Goal: Task Accomplishment & Management: Manage account settings

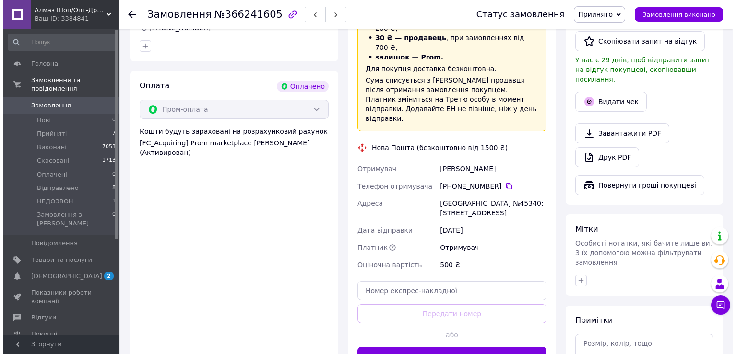
scroll to position [528, 0]
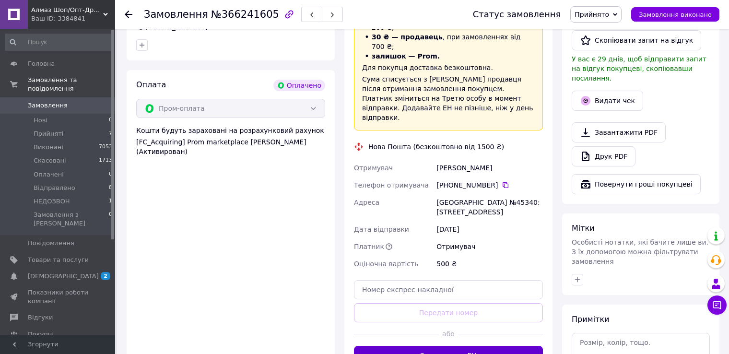
click at [502, 316] on div "Доставка Редагувати «Дешева доставка»   для продавця [GEOGRAPHIC_DATA] на Prom.…" at bounding box center [448, 158] width 189 height 411
click at [501, 346] on button "Згенерувати ЕН" at bounding box center [448, 355] width 189 height 19
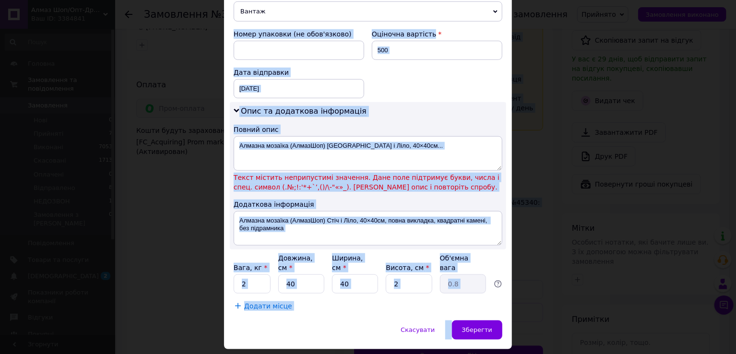
scroll to position [418, 0]
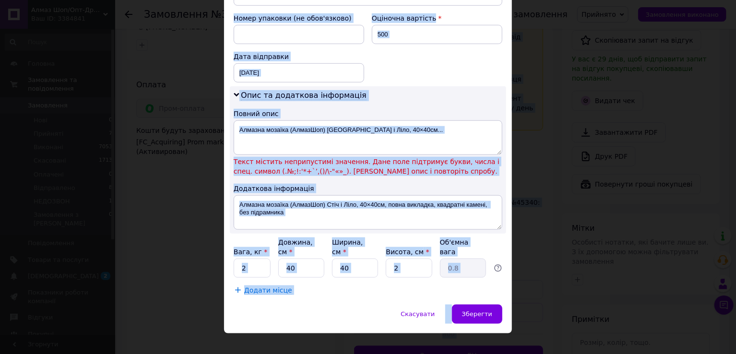
click at [469, 102] on div "Опис та додаткова інформація Повний опис Алмазна мозаїка (АлмазШоп) Стіч і Ліло…" at bounding box center [368, 159] width 276 height 147
click at [479, 90] on div "Опис та додаткова інформація Повний опис Алмазна мозаїка (АлмазШоп) Стіч і Ліло…" at bounding box center [368, 159] width 276 height 147
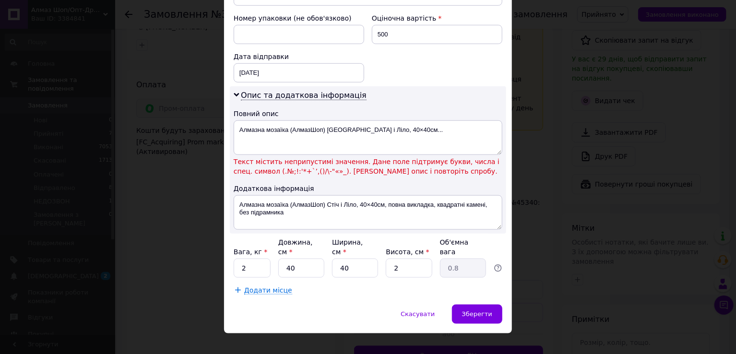
click at [480, 90] on div "Опис та додаткова інформація Повний опис Алмазна мозаїка (АлмазШоп) Стіч і Ліло…" at bounding box center [368, 159] width 276 height 147
click at [404, 133] on textarea "Алмазна мозаїка (АлмазШоп) [GEOGRAPHIC_DATA] і Ліло, 40×40см..." at bounding box center [368, 137] width 269 height 35
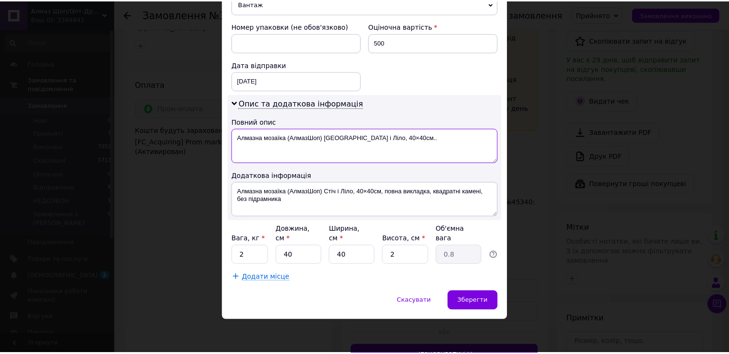
scroll to position [397, 0]
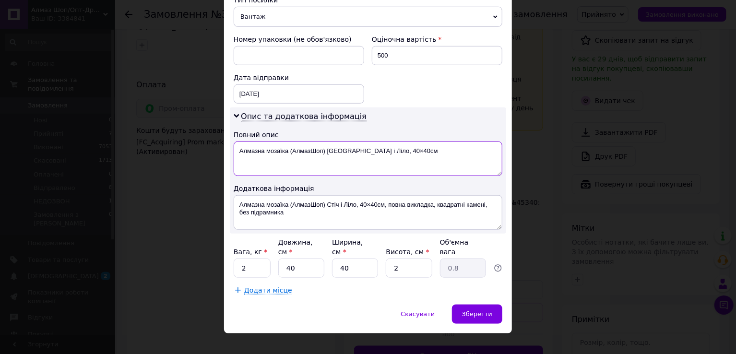
click at [325, 149] on textarea "Алмазна мозаїка (АлмазШоп) [GEOGRAPHIC_DATA] і Ліло, 40×40см" at bounding box center [368, 158] width 269 height 35
click at [332, 148] on textarea "Алмазна мозаїка Стіч і Ліло, 40×40см" at bounding box center [368, 158] width 269 height 35
type textarea "Алмазна мозаїка Стіч і Ліло,"
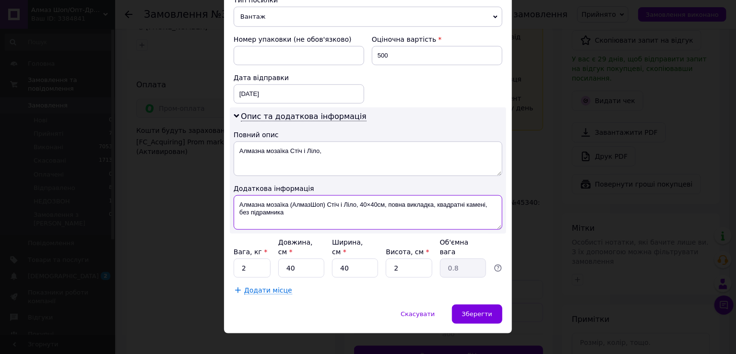
drag, startPoint x: 354, startPoint y: 201, endPoint x: 360, endPoint y: 215, distance: 15.1
click at [360, 215] on textarea "Алмазна мозаїка (АлмазШоп) Стіч і Ліло, 40×40см, повна викладка, квадратні каме…" at bounding box center [368, 212] width 269 height 35
type textarea "Алмазна мозаїка (АлмазШоп) [GEOGRAPHIC_DATA] і [GEOGRAPHIC_DATA]"
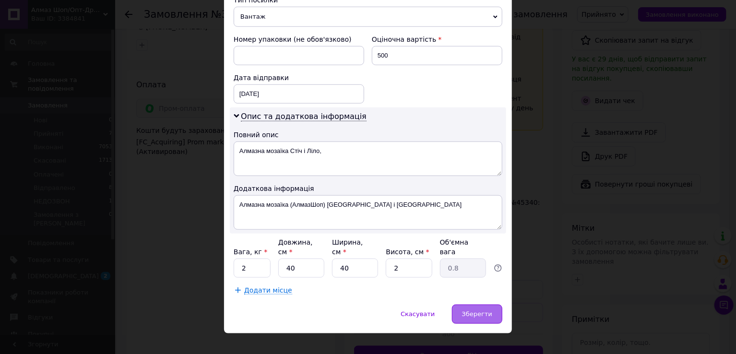
click at [471, 310] on span "Зберегти" at bounding box center [477, 313] width 30 height 7
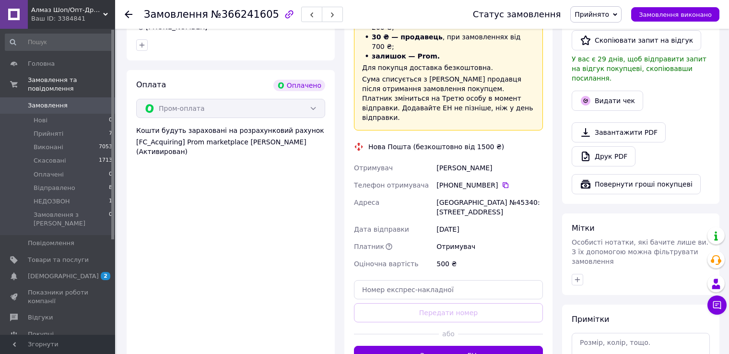
click at [457, 346] on button "Згенерувати ЕН" at bounding box center [448, 355] width 189 height 19
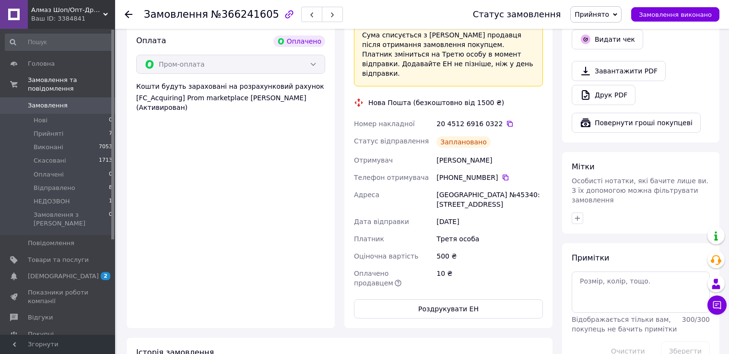
scroll to position [623, 0]
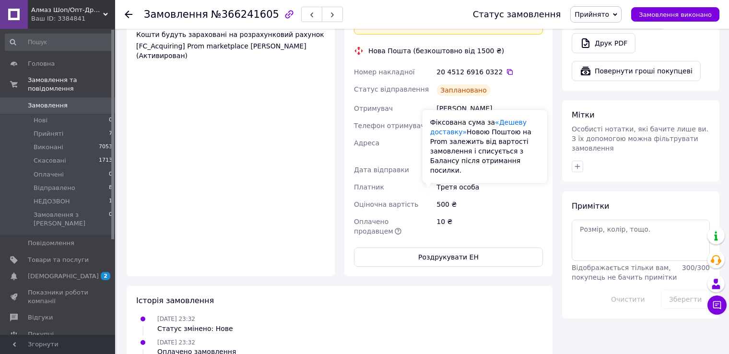
click at [402, 227] on icon at bounding box center [398, 231] width 8 height 8
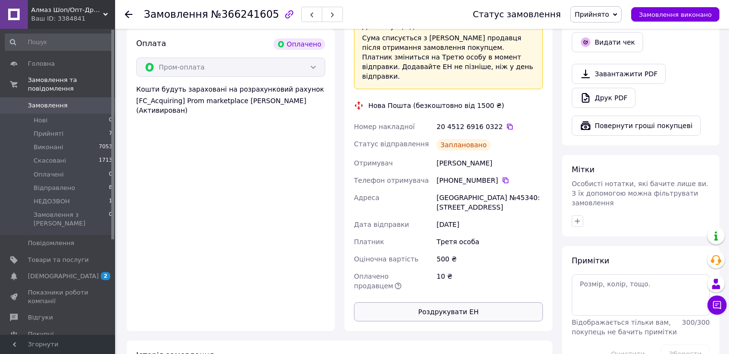
scroll to position [528, 0]
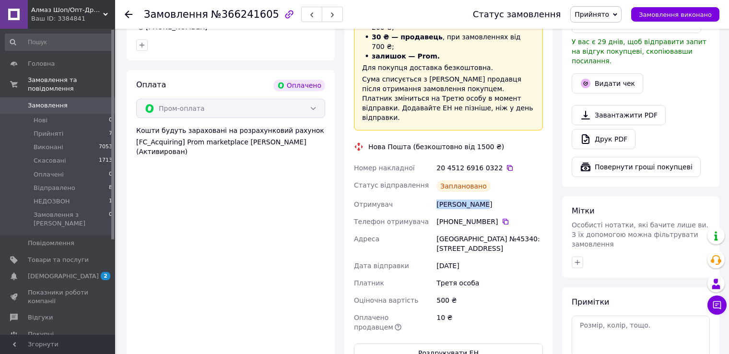
drag, startPoint x: 481, startPoint y: 164, endPoint x: 437, endPoint y: 158, distance: 43.7
click at [437, 196] on div "[PERSON_NAME]" at bounding box center [490, 204] width 110 height 17
click at [521, 196] on div "[PERSON_NAME]" at bounding box center [490, 204] width 110 height 17
click at [506, 164] on icon at bounding box center [510, 168] width 8 height 8
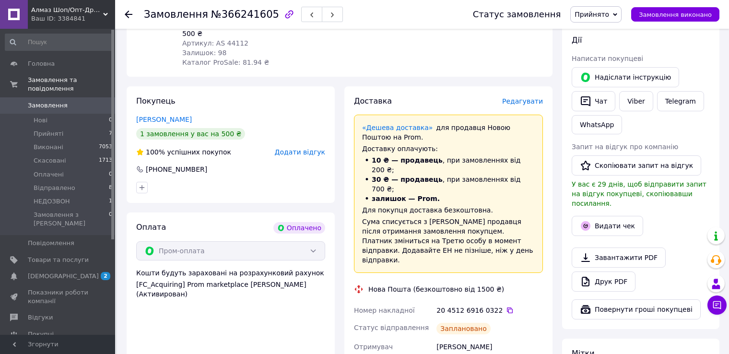
scroll to position [384, 0]
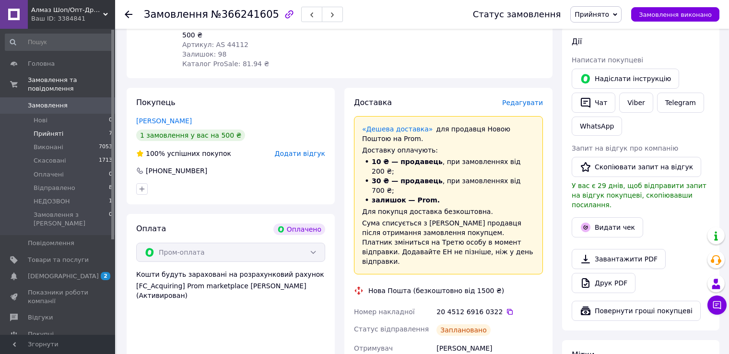
click at [59, 129] on span "Прийняті" at bounding box center [49, 133] width 30 height 9
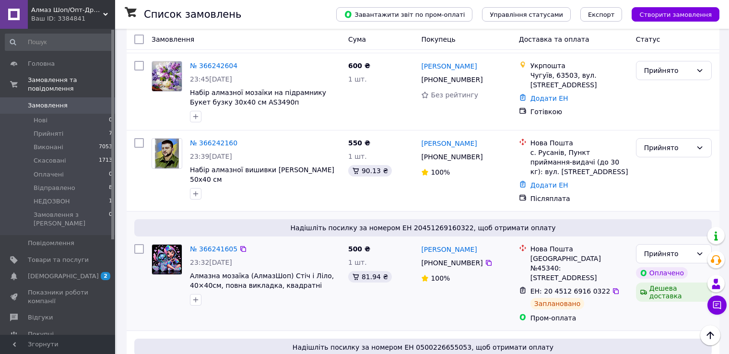
scroll to position [336, 0]
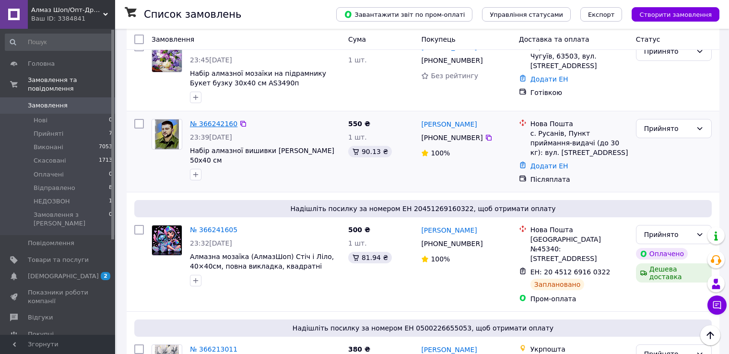
click at [213, 120] on link "№ 366242160" at bounding box center [213, 124] width 47 height 8
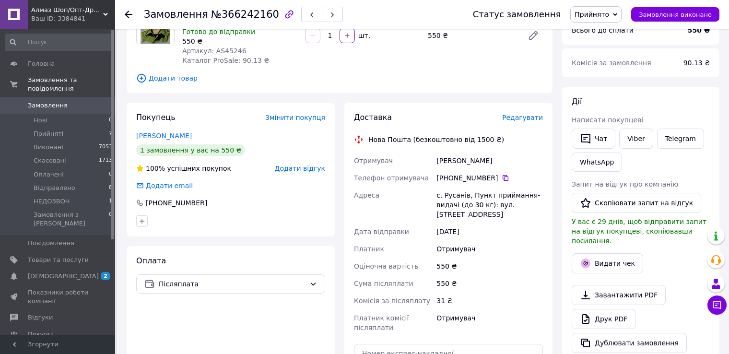
scroll to position [96, 0]
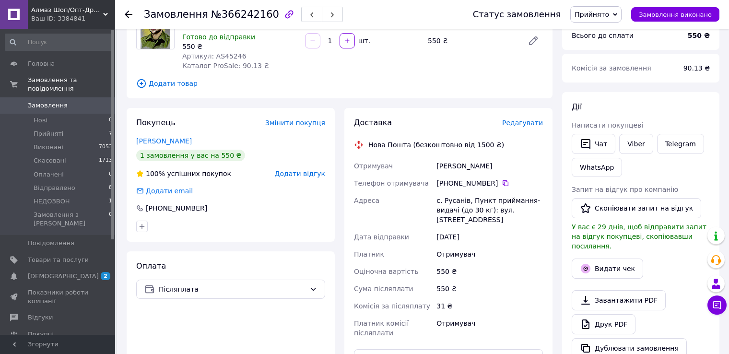
drag, startPoint x: 493, startPoint y: 166, endPoint x: 441, endPoint y: 164, distance: 52.8
click at [437, 165] on div "[PERSON_NAME]" at bounding box center [490, 165] width 110 height 17
copy div "[PERSON_NAME]"
click at [609, 15] on span "Прийнято" at bounding box center [592, 15] width 35 height 8
click at [611, 50] on li "Скасовано" at bounding box center [596, 48] width 51 height 14
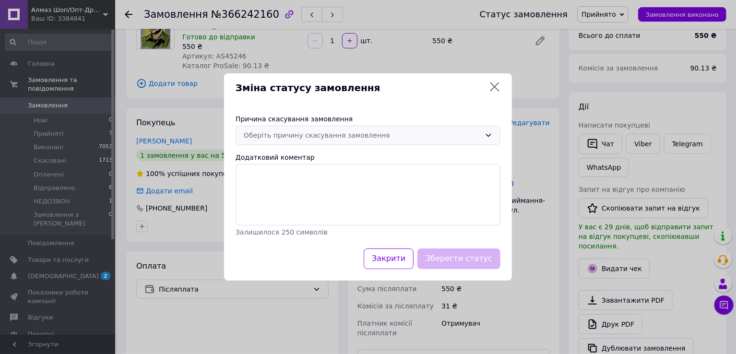
click at [406, 136] on div "Оберіть причину скасування замовлення" at bounding box center [362, 135] width 237 height 11
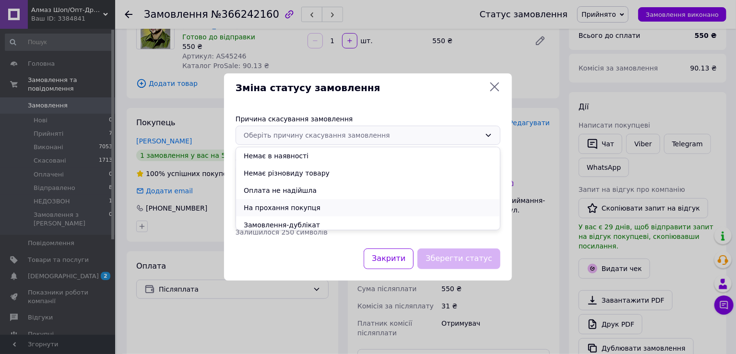
click at [288, 203] on li "На прохання покупця" at bounding box center [368, 207] width 264 height 17
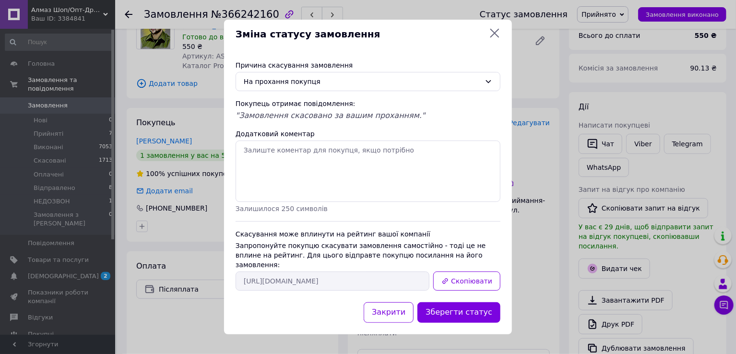
click at [457, 305] on button "Зберегти статус" at bounding box center [458, 312] width 83 height 21
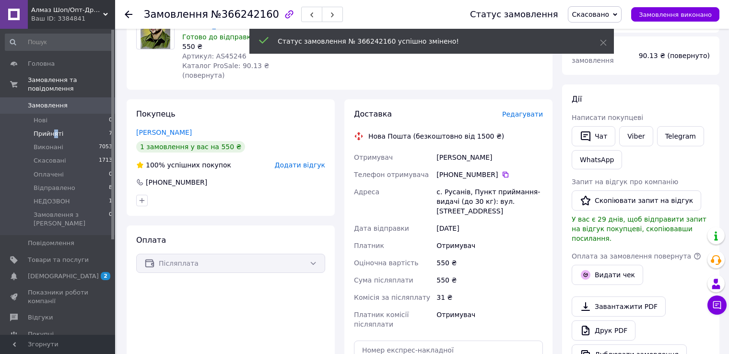
click at [54, 129] on span "Прийняті" at bounding box center [49, 133] width 30 height 9
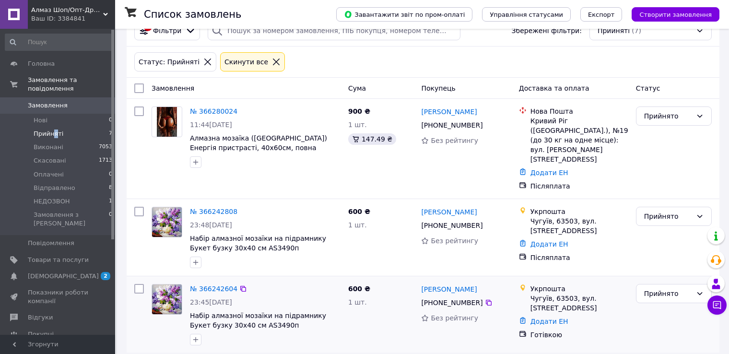
scroll to position [144, 0]
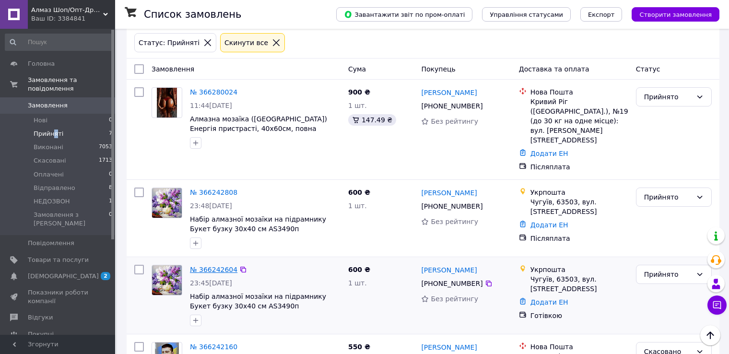
click at [203, 266] on link "№ 366242604" at bounding box center [213, 270] width 47 height 8
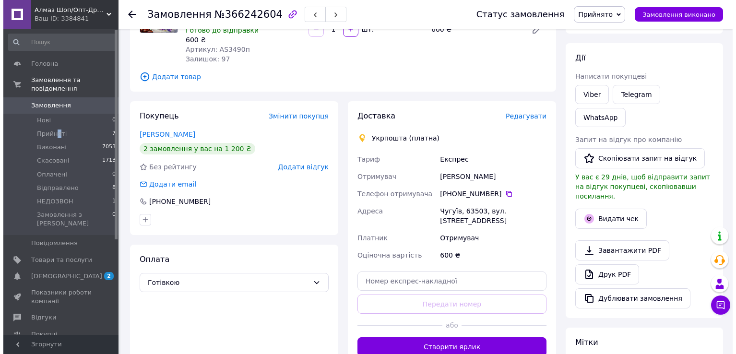
scroll to position [96, 0]
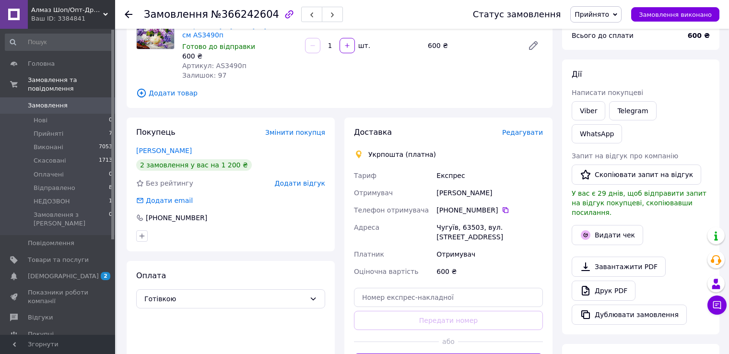
click at [526, 127] on div "Доставка Редагувати" at bounding box center [448, 132] width 189 height 11
click at [529, 135] on span "Редагувати" at bounding box center [522, 133] width 41 height 8
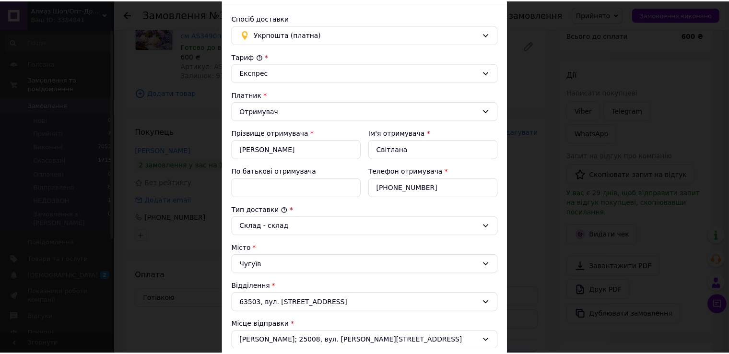
scroll to position [0, 0]
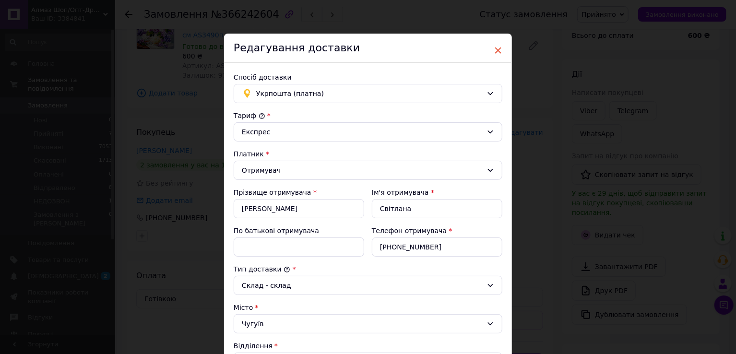
click at [496, 49] on span "×" at bounding box center [497, 50] width 9 height 16
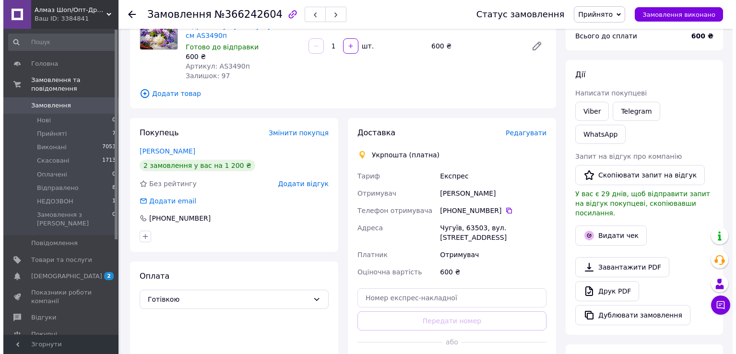
scroll to position [96, 0]
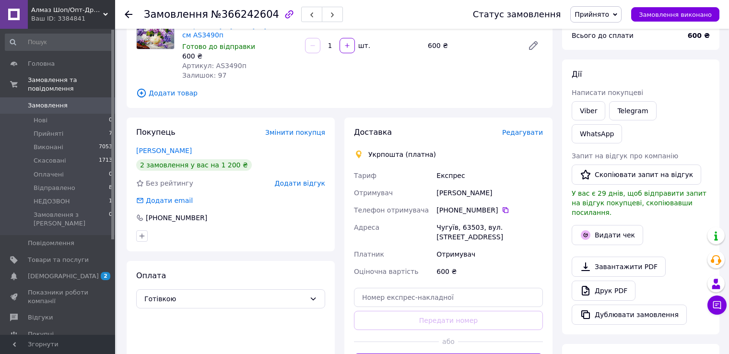
click at [535, 131] on span "Редагувати" at bounding box center [522, 133] width 41 height 8
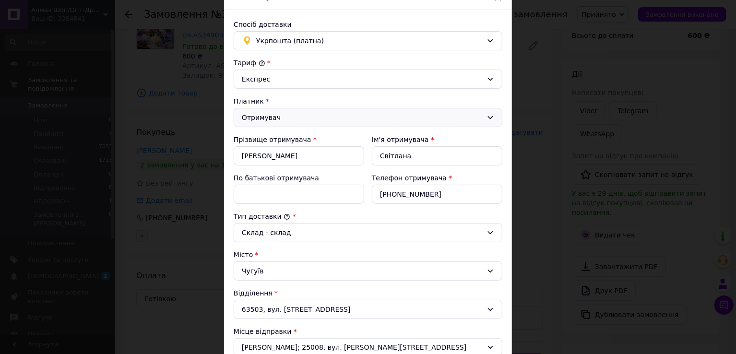
scroll to position [48, 0]
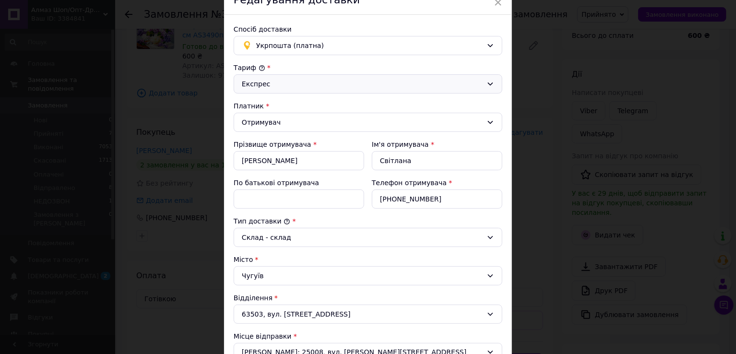
click at [444, 88] on div "Експрес" at bounding box center [362, 84] width 241 height 11
click at [358, 101] on li "Стандарт" at bounding box center [367, 103] width 268 height 17
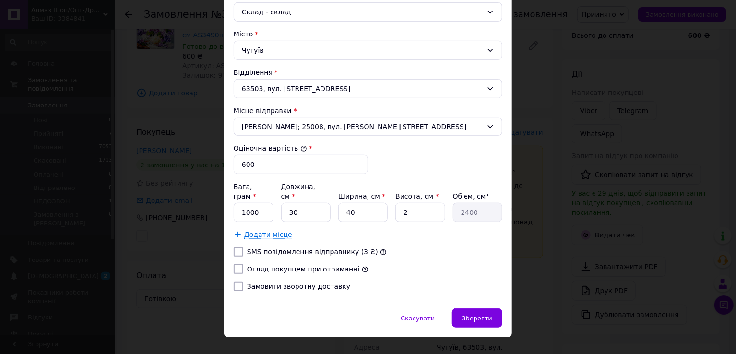
scroll to position [278, 0]
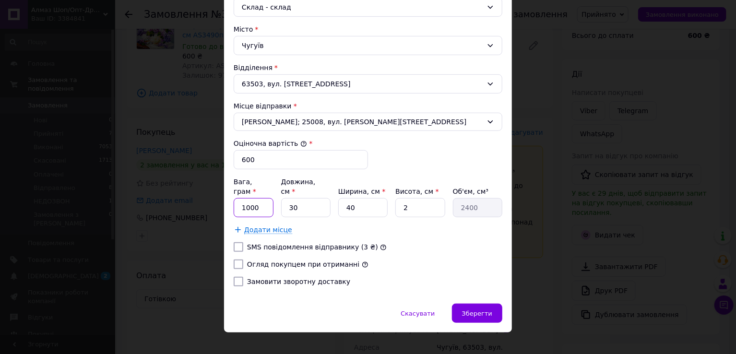
click at [268, 198] on input "1000" at bounding box center [254, 207] width 40 height 19
click at [232, 259] on div at bounding box center [238, 264] width 13 height 10
click at [238, 259] on input "Огляд покупцем при отриманні" at bounding box center [239, 264] width 10 height 10
checkbox input "true"
click at [239, 277] on input "Замовити зворотну доставку" at bounding box center [239, 282] width 10 height 10
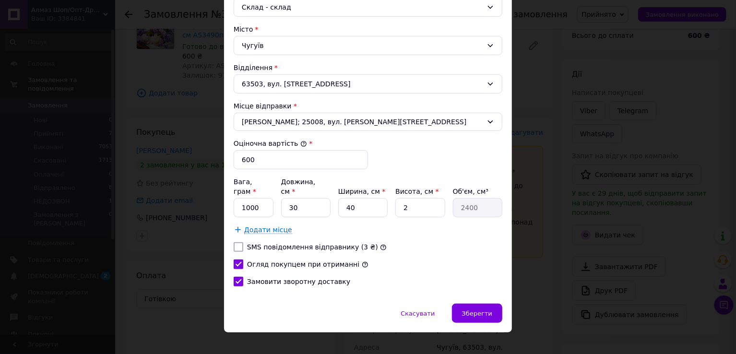
checkbox input "true"
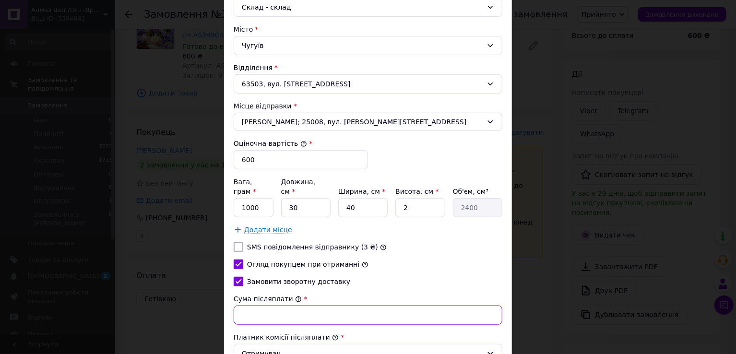
click at [278, 305] on input "Сума післяплати" at bounding box center [368, 314] width 269 height 19
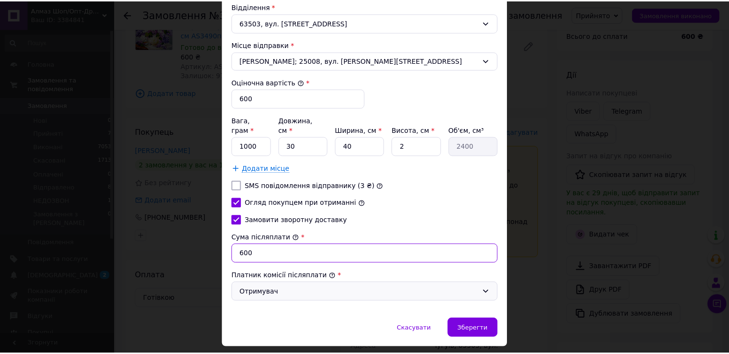
scroll to position [354, 0]
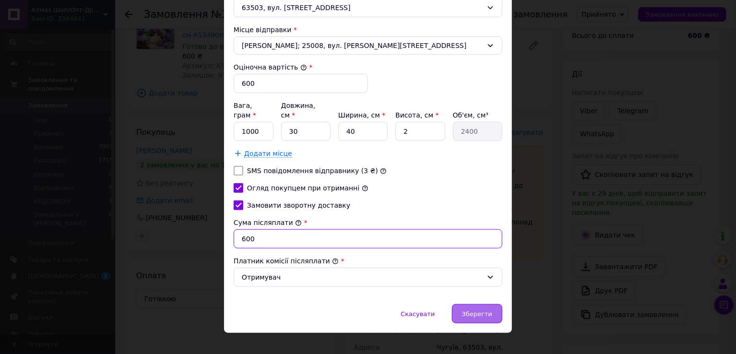
type input "600"
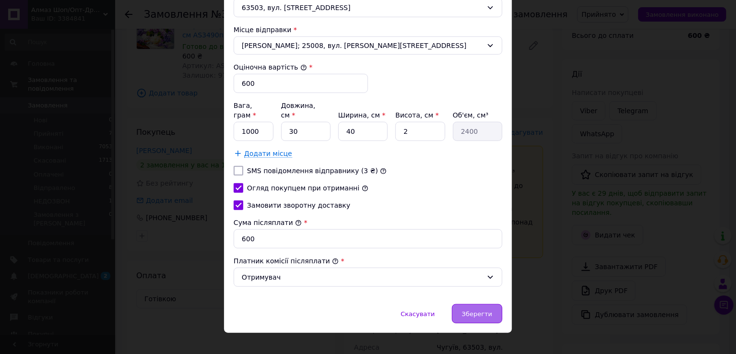
click at [470, 310] on span "Зберегти" at bounding box center [477, 313] width 30 height 7
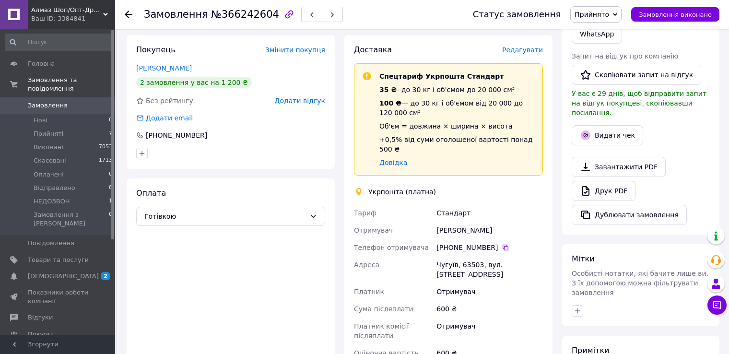
scroll to position [288, 0]
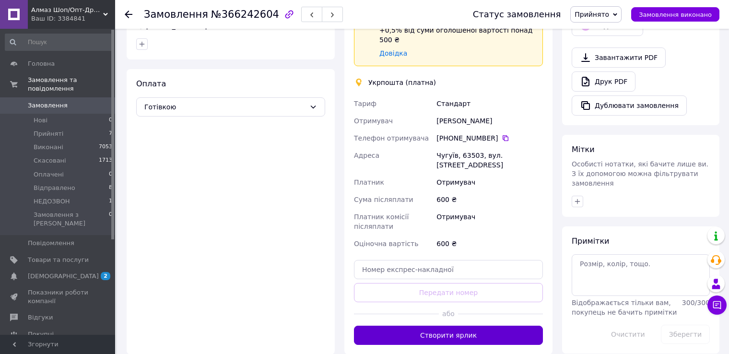
click at [475, 326] on button "Створити ярлик" at bounding box center [448, 335] width 189 height 19
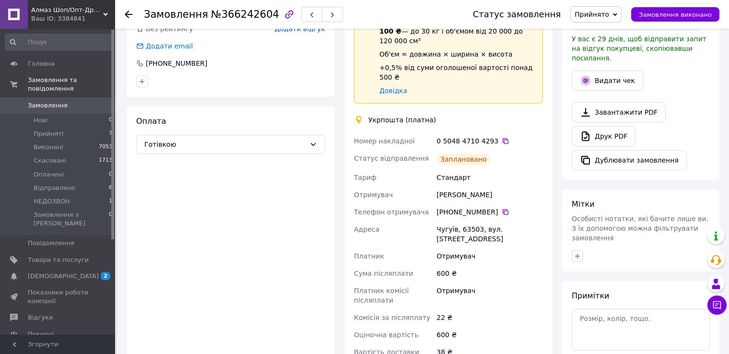
scroll to position [192, 0]
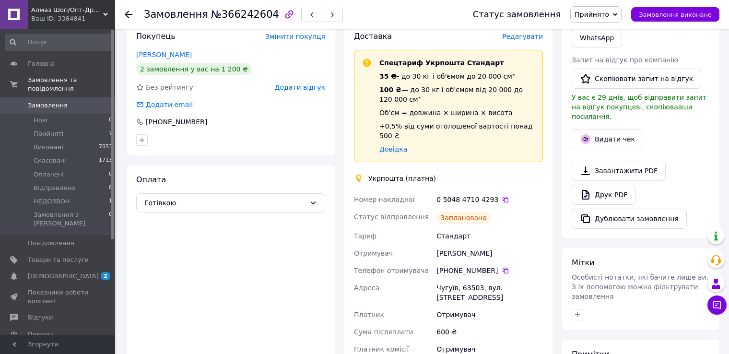
drag, startPoint x: 488, startPoint y: 244, endPoint x: 437, endPoint y: 247, distance: 50.4
click at [437, 247] on div "[PERSON_NAME]" at bounding box center [490, 253] width 110 height 17
copy div "[PERSON_NAME]"
click at [502, 267] on icon at bounding box center [506, 271] width 8 height 8
drag, startPoint x: 437, startPoint y: 278, endPoint x: 540, endPoint y: 283, distance: 103.7
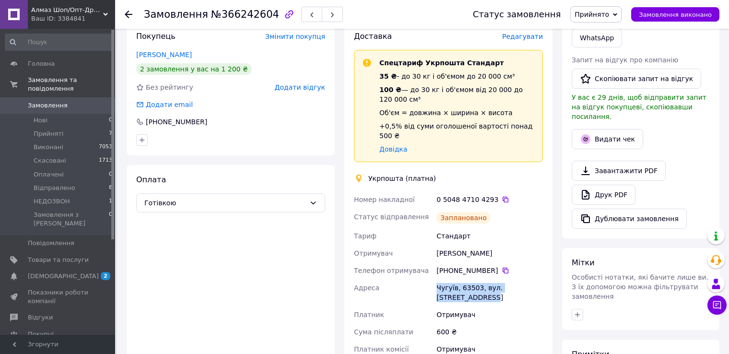
click at [540, 283] on div "Чугуїв, 63503, вул. [STREET_ADDRESS]" at bounding box center [490, 292] width 110 height 27
copy div "Чугуїв, 63503, вул. [STREET_ADDRESS]"
click at [502, 196] on icon at bounding box center [506, 200] width 8 height 8
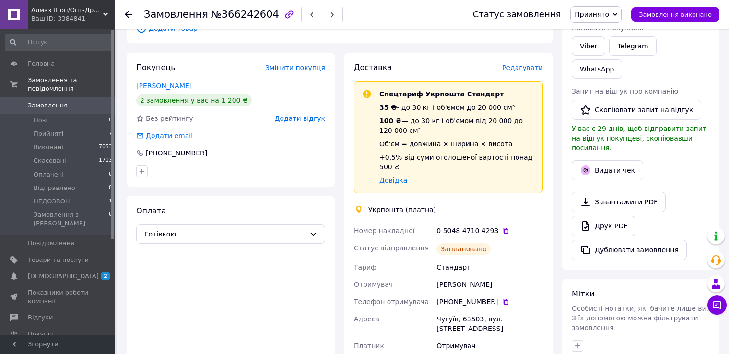
scroll to position [144, 0]
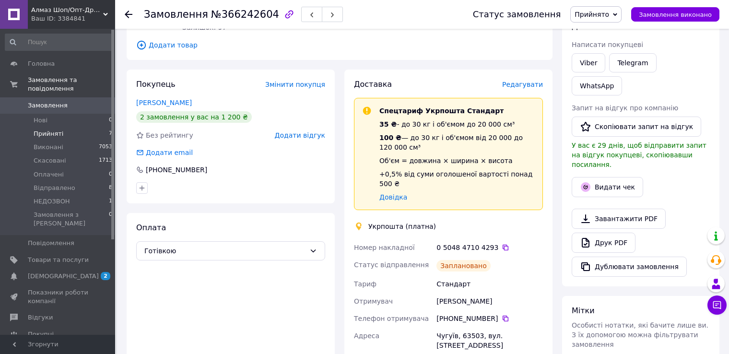
click at [74, 127] on li "Прийняті 7" at bounding box center [59, 133] width 118 height 13
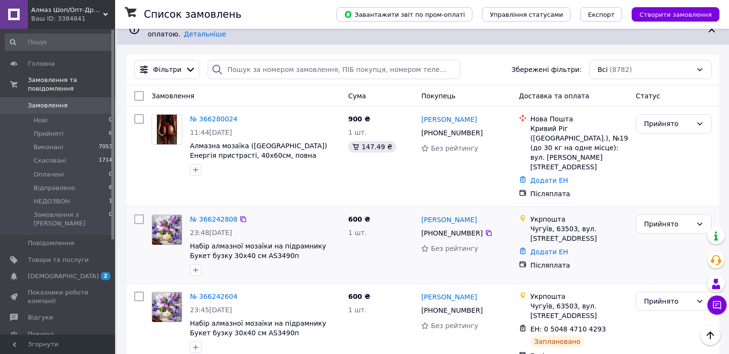
scroll to position [144, 0]
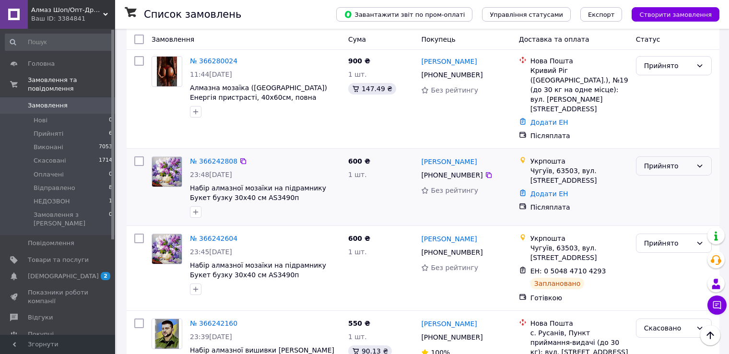
click at [680, 161] on div "Прийнято" at bounding box center [668, 166] width 48 height 11
click at [663, 177] on li "Скасовано" at bounding box center [673, 176] width 75 height 17
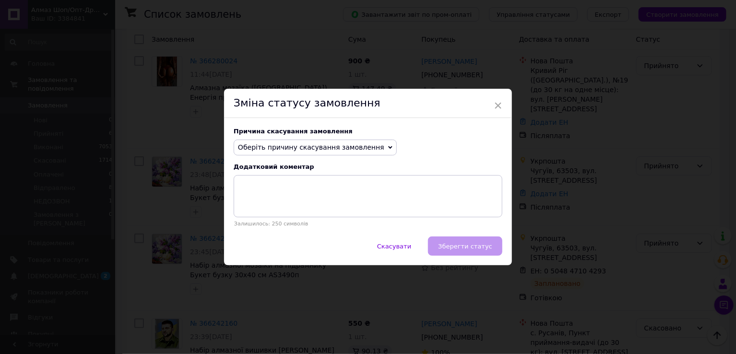
click at [315, 151] on span "Оберіть причину скасування замовлення" at bounding box center [311, 147] width 146 height 8
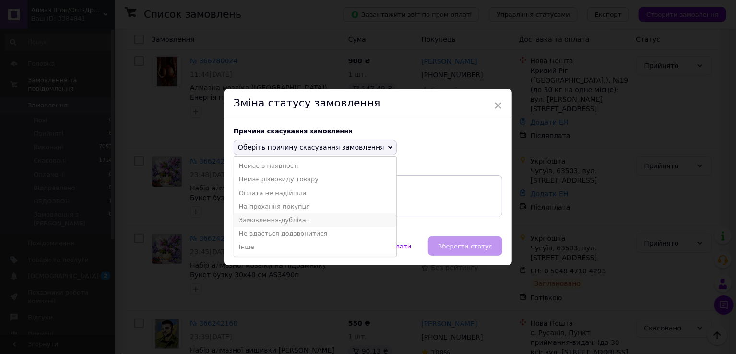
click at [268, 219] on li "Замовлення-дублікат" at bounding box center [315, 219] width 162 height 13
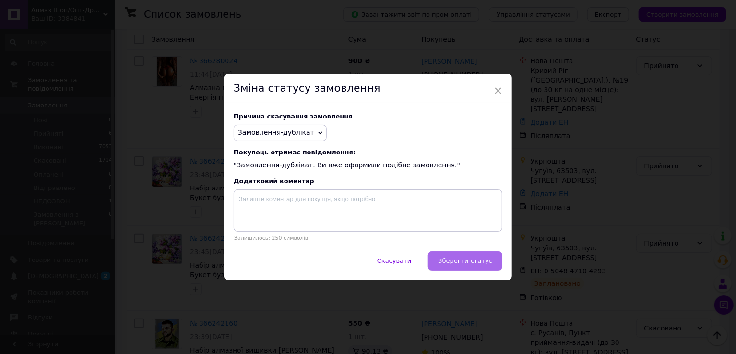
click at [451, 257] on button "Зберегти статус" at bounding box center [465, 260] width 74 height 19
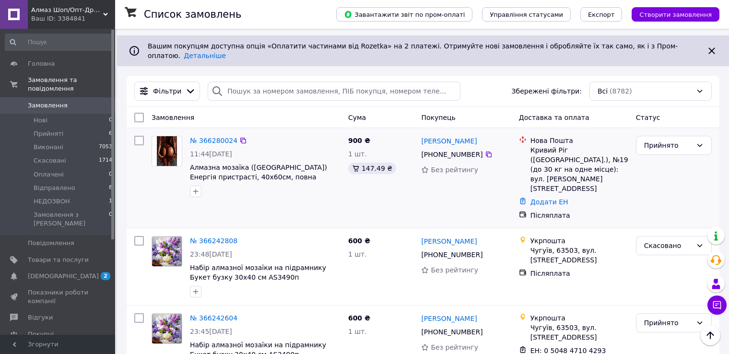
scroll to position [48, 0]
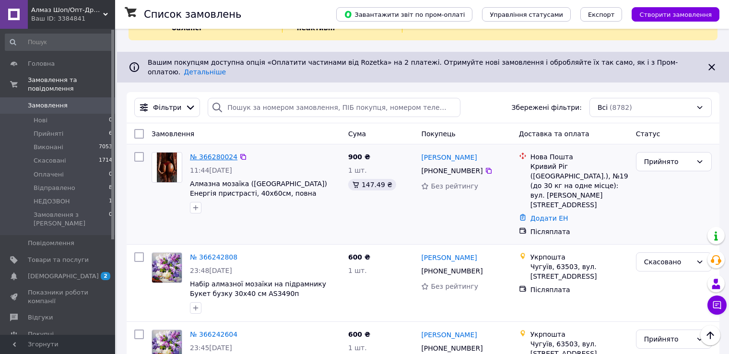
click at [220, 153] on link "№ 366280024" at bounding box center [213, 157] width 47 height 8
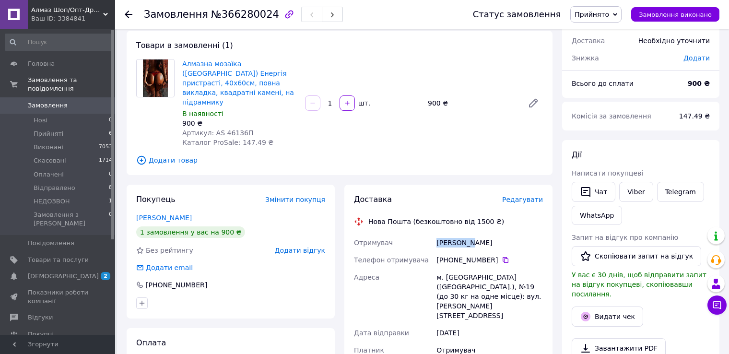
drag, startPoint x: 471, startPoint y: 223, endPoint x: 435, endPoint y: 224, distance: 35.5
click at [435, 234] on div "[PERSON_NAME]" at bounding box center [490, 242] width 110 height 17
copy div "[PERSON_NAME]"
click at [502, 256] on icon at bounding box center [506, 260] width 8 height 8
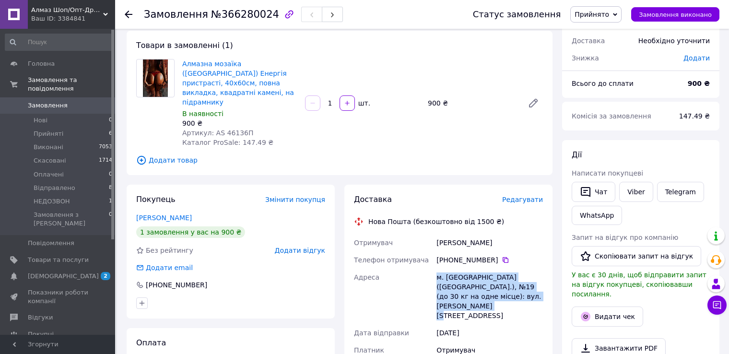
drag, startPoint x: 435, startPoint y: 257, endPoint x: 538, endPoint y: 280, distance: 104.7
click at [538, 280] on div "м. [GEOGRAPHIC_DATA] ([GEOGRAPHIC_DATA].), №19 (до 30 кг на одне місце): вул. […" at bounding box center [490, 297] width 110 height 56
copy div "м. [GEOGRAPHIC_DATA] ([GEOGRAPHIC_DATA].), №19 (до 30 кг на одне місце): вул. […"
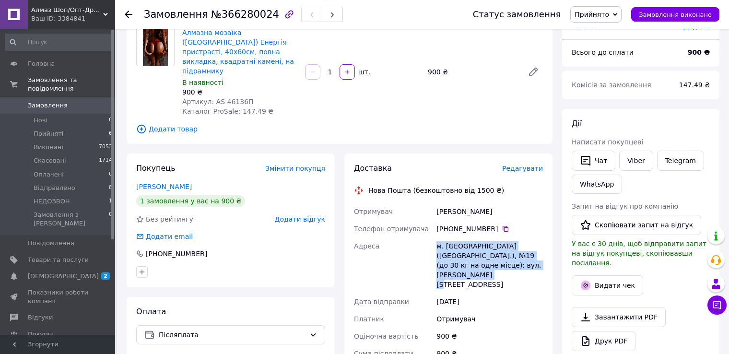
scroll to position [96, 0]
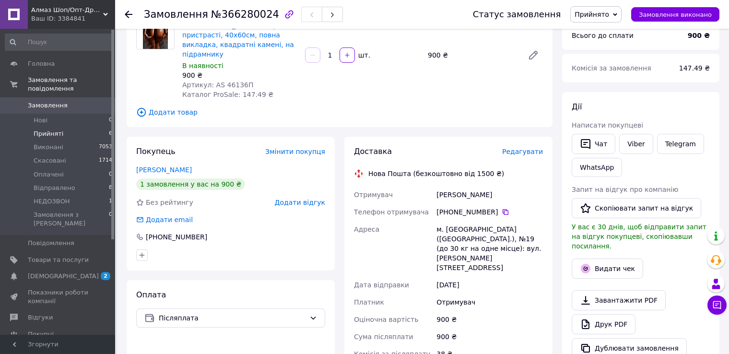
click at [47, 129] on span "Прийняті" at bounding box center [49, 133] width 30 height 9
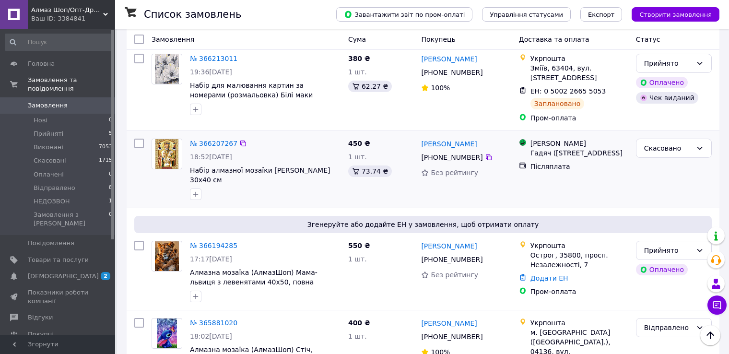
scroll to position [671, 0]
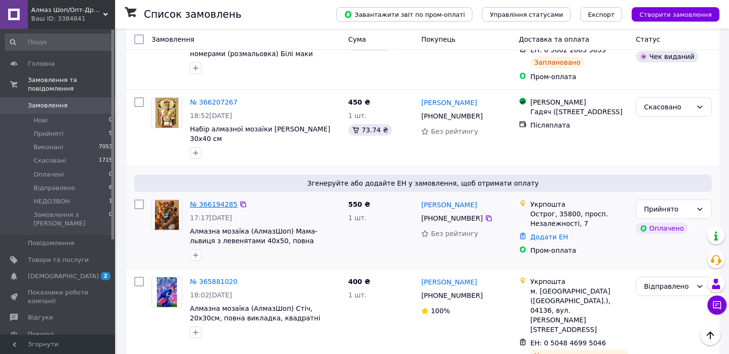
click at [211, 200] on link "№ 366194285" at bounding box center [213, 204] width 47 height 8
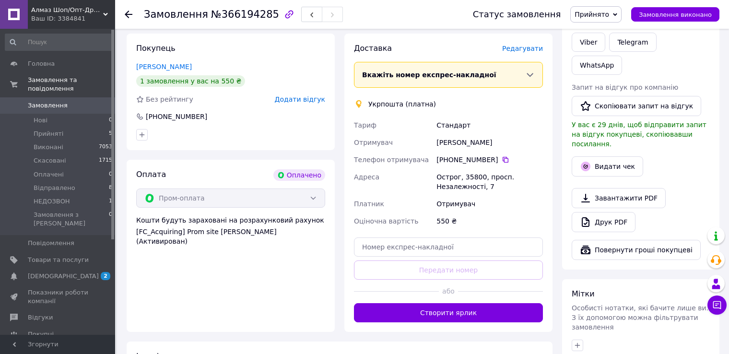
scroll to position [445, 0]
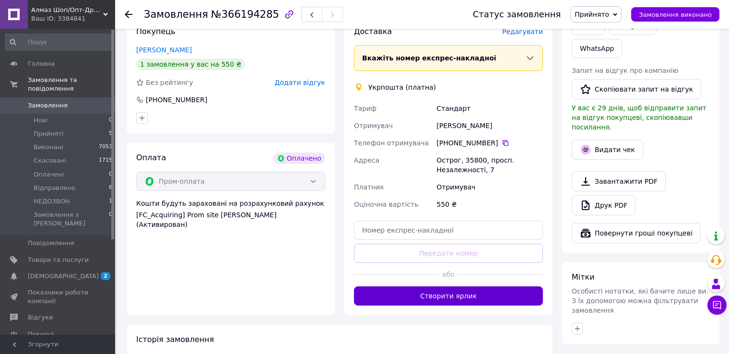
click at [502, 291] on button "Створити ярлик" at bounding box center [448, 295] width 189 height 19
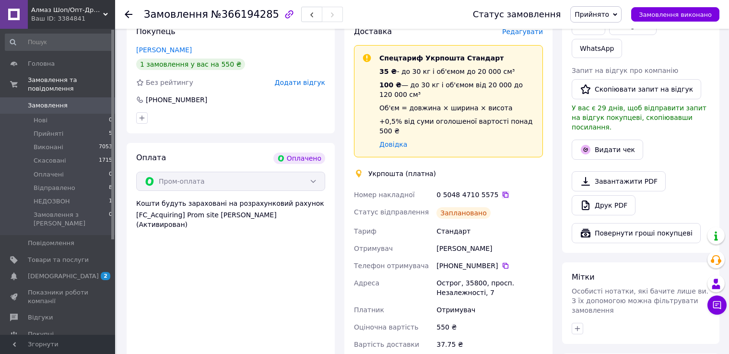
click at [502, 191] on icon at bounding box center [506, 195] width 8 height 8
click at [71, 114] on li "Нові 0" at bounding box center [59, 120] width 118 height 13
